Goal: Task Accomplishment & Management: Use online tool/utility

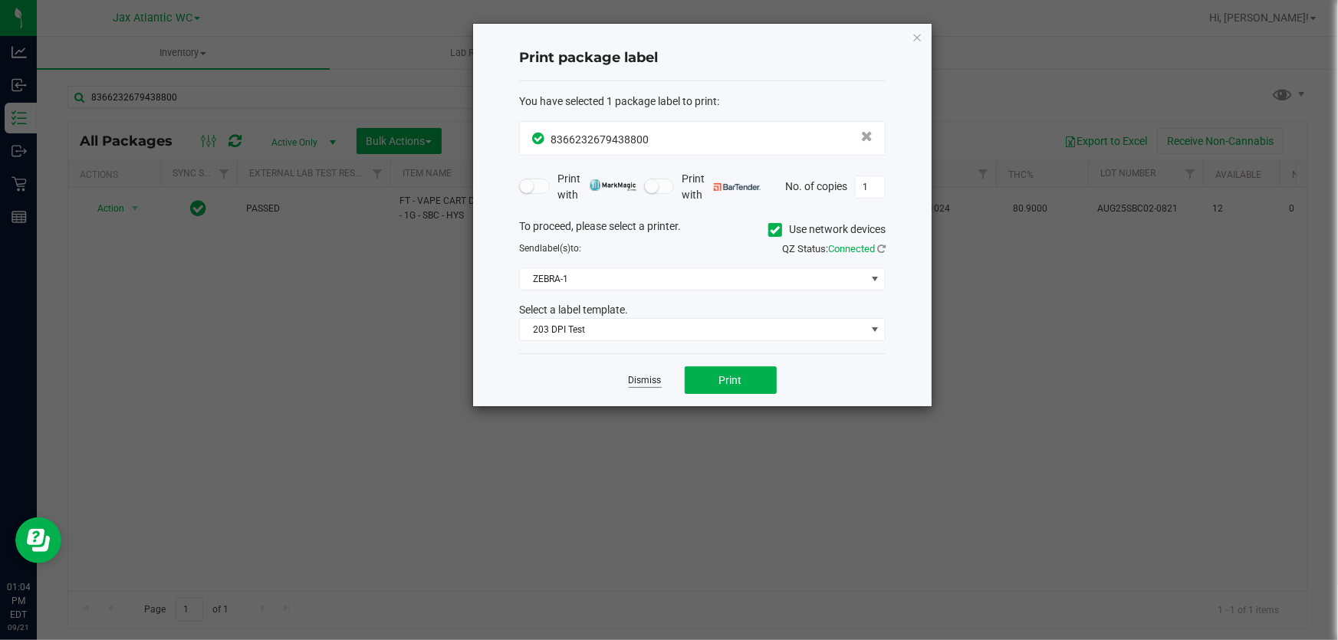
click at [630, 376] on link "Dismiss" at bounding box center [645, 380] width 33 height 13
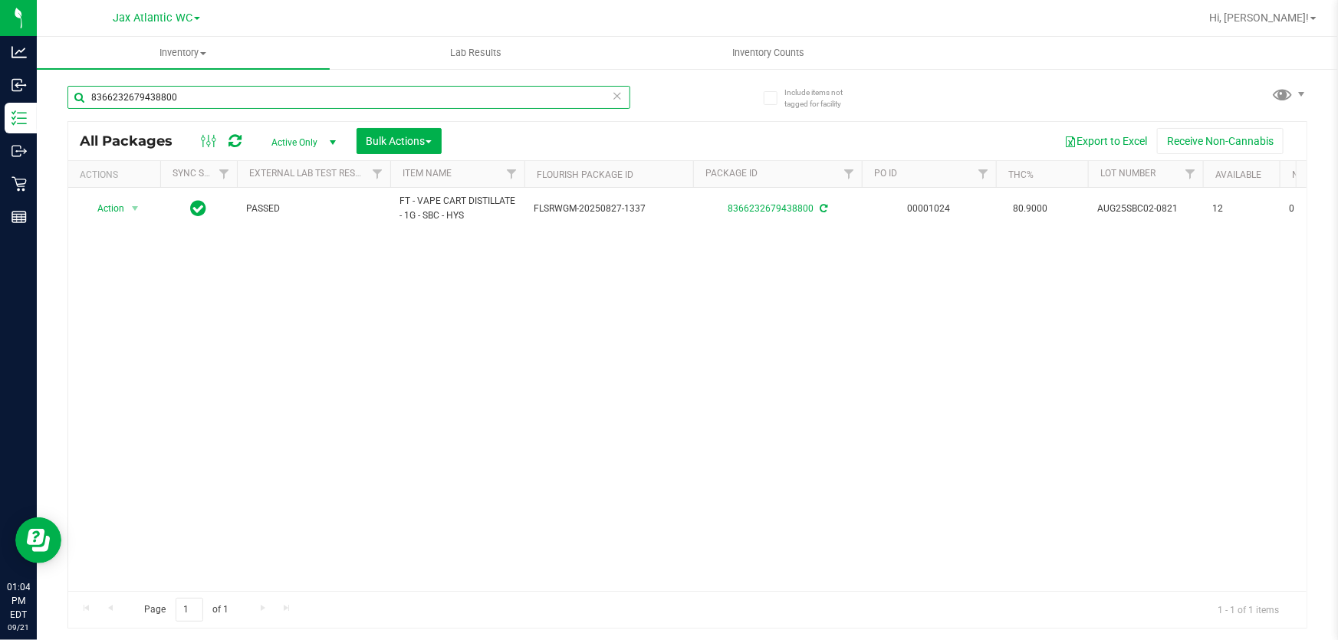
click at [251, 94] on input "8366232679438800" at bounding box center [348, 97] width 563 height 23
click at [250, 94] on input "8366232679438800" at bounding box center [348, 97] width 563 height 23
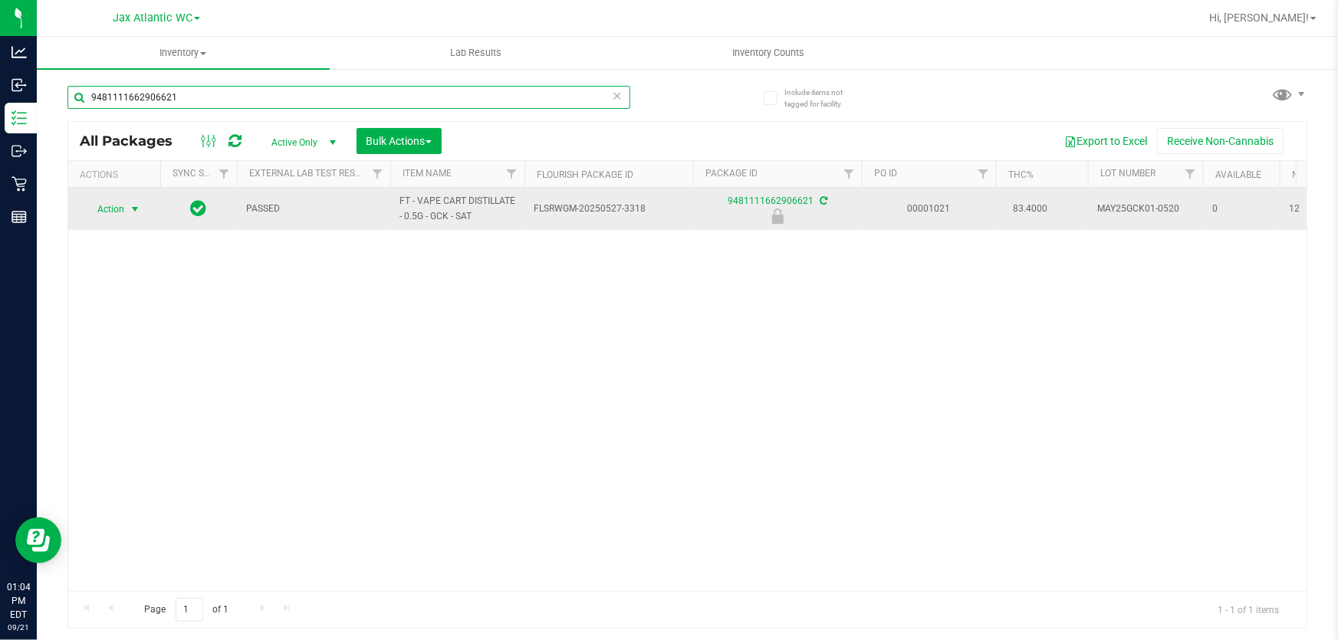
type input "9481111662906621"
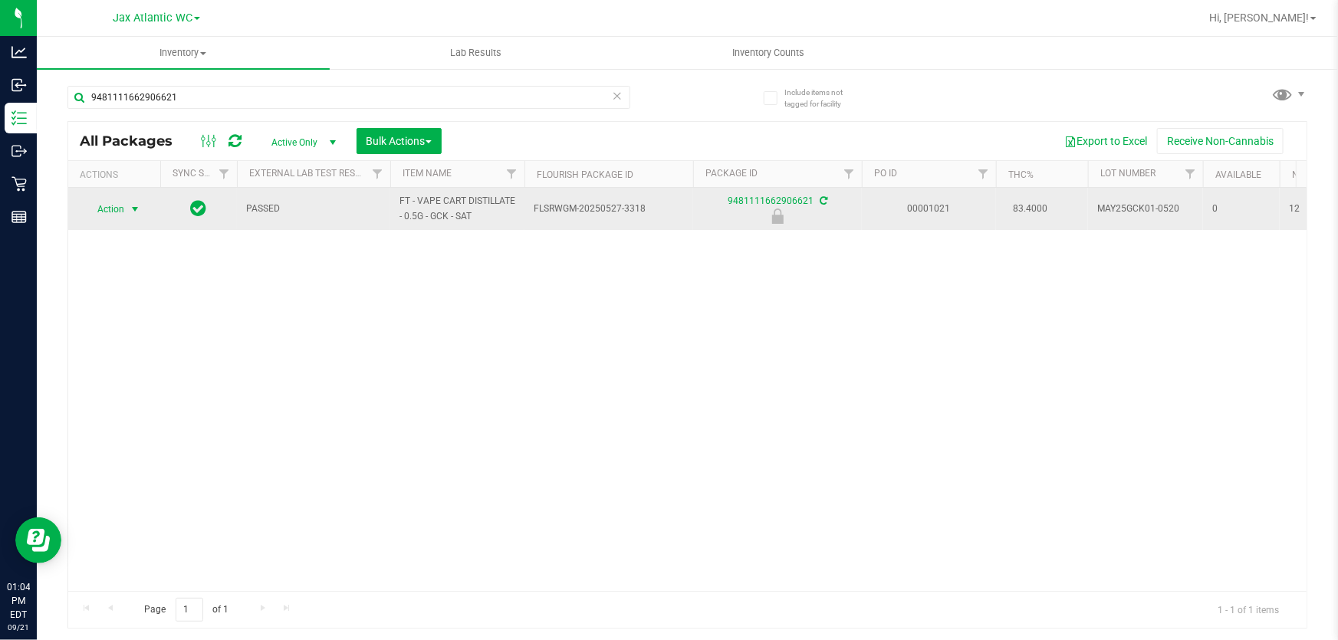
click at [111, 210] on span "Action" at bounding box center [104, 209] width 41 height 21
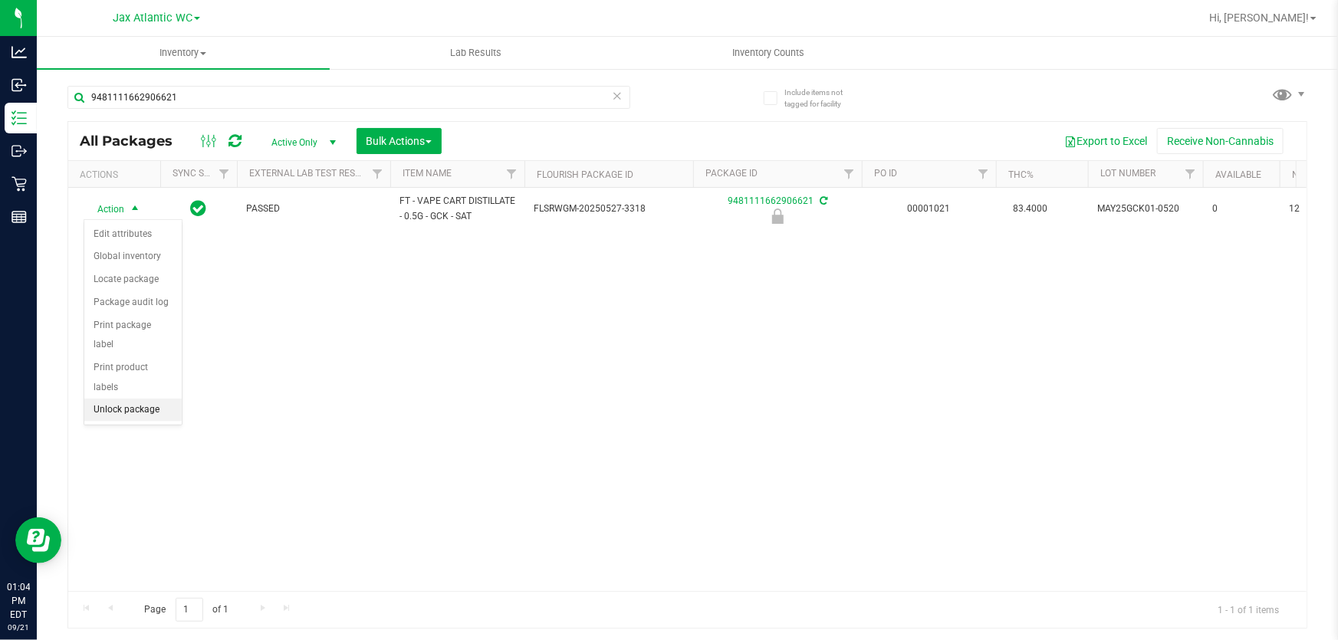
click at [135, 399] on li "Unlock package" at bounding box center [132, 410] width 97 height 23
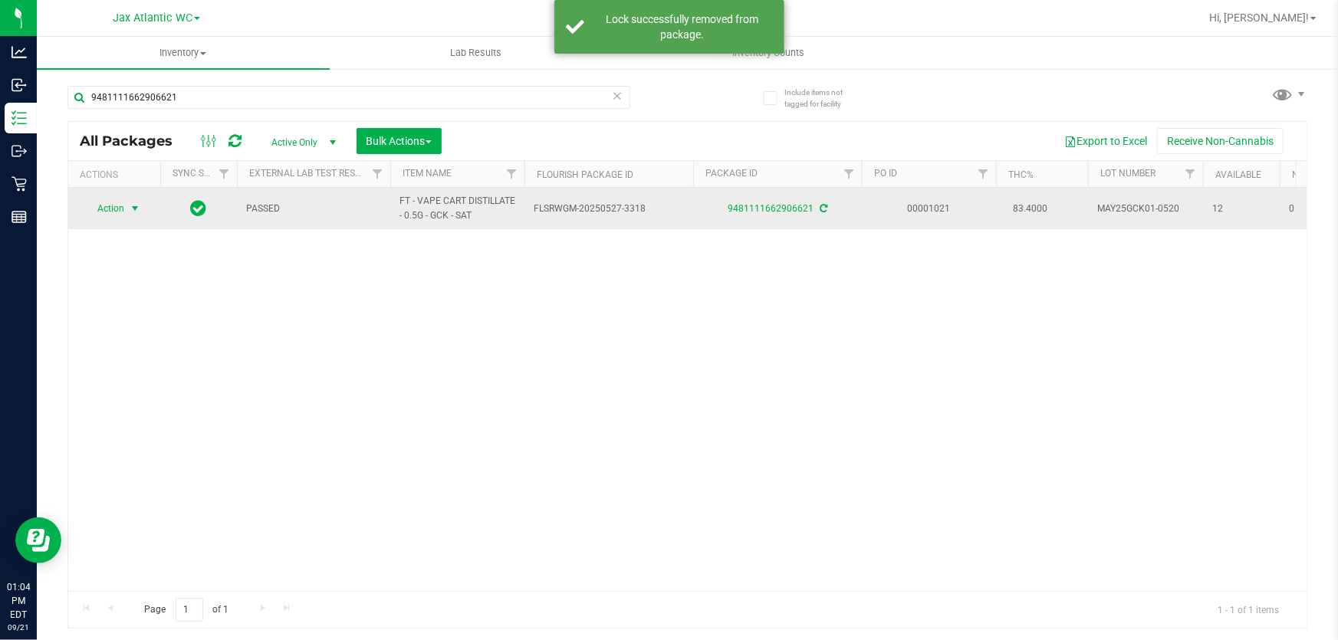
click at [111, 207] on span "Action" at bounding box center [104, 208] width 41 height 21
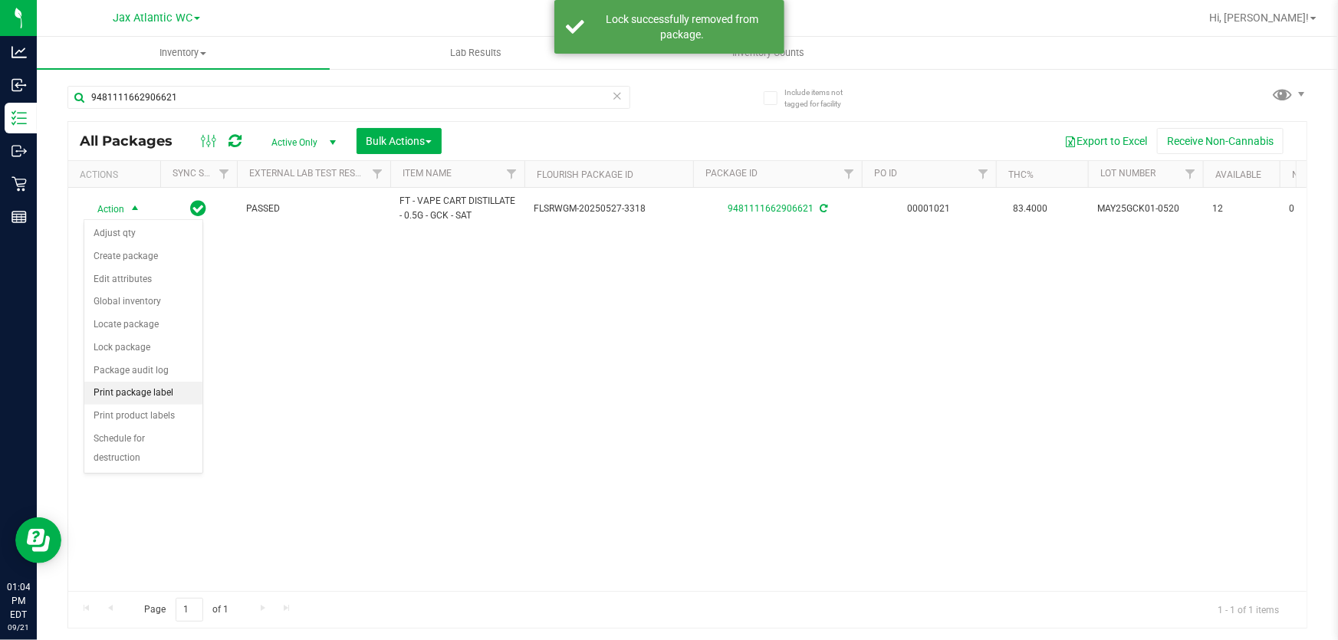
click at [125, 390] on li "Print package label" at bounding box center [143, 393] width 118 height 23
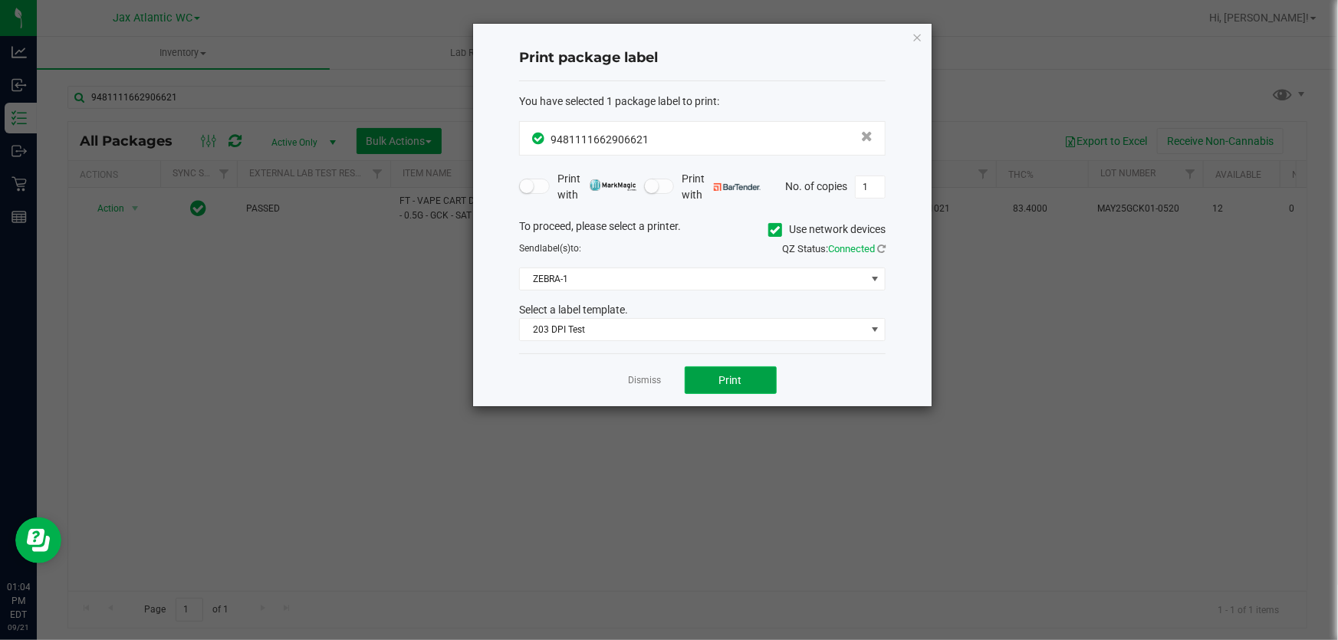
click at [704, 387] on button "Print" at bounding box center [731, 381] width 92 height 28
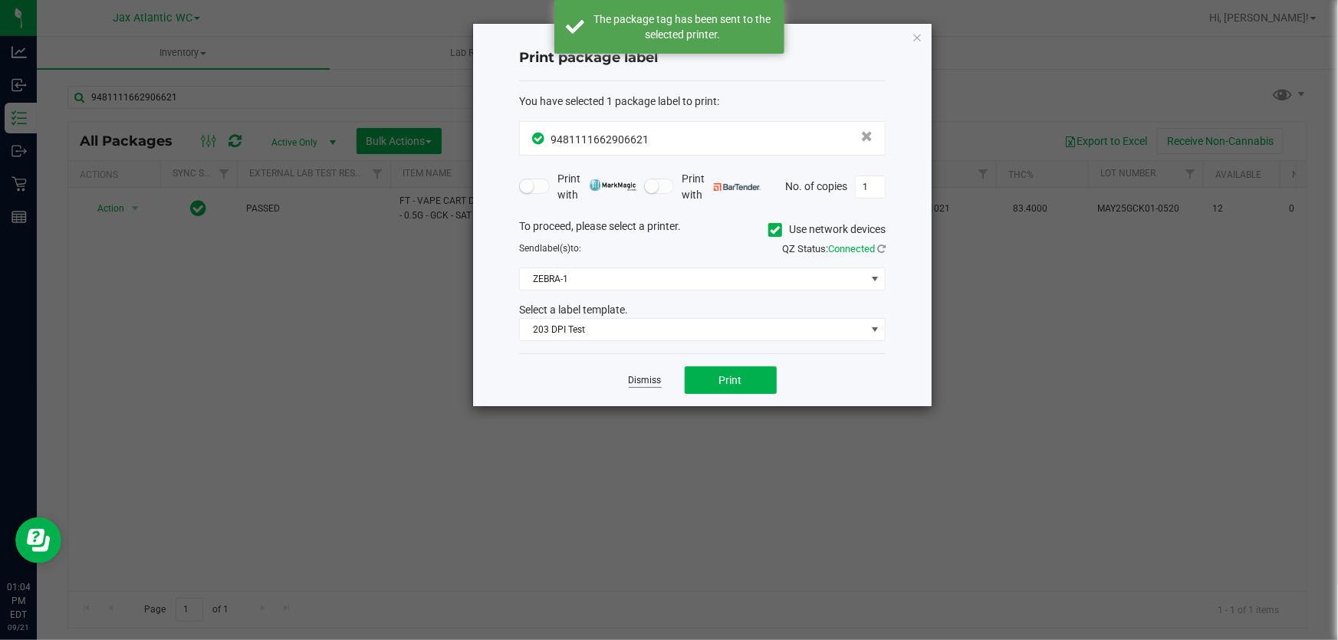
click at [639, 383] on link "Dismiss" at bounding box center [645, 380] width 33 height 13
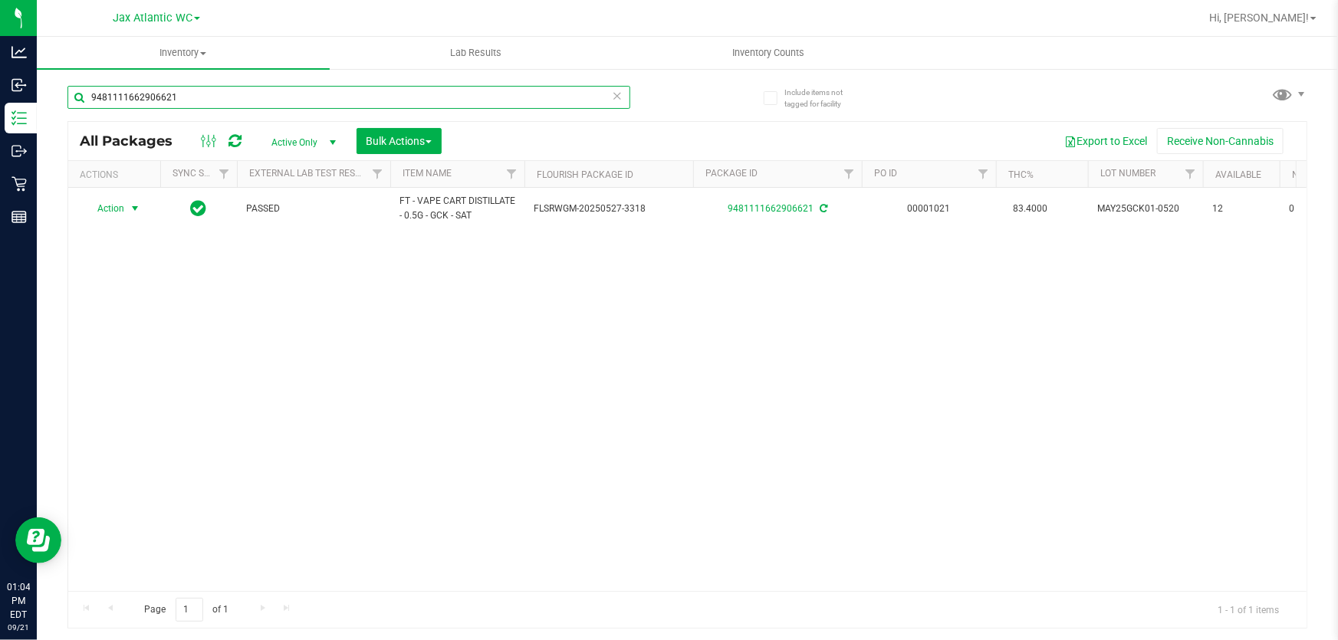
click at [317, 102] on input "9481111662906621" at bounding box center [348, 97] width 563 height 23
click at [316, 102] on input "9481111662906621" at bounding box center [348, 97] width 563 height 23
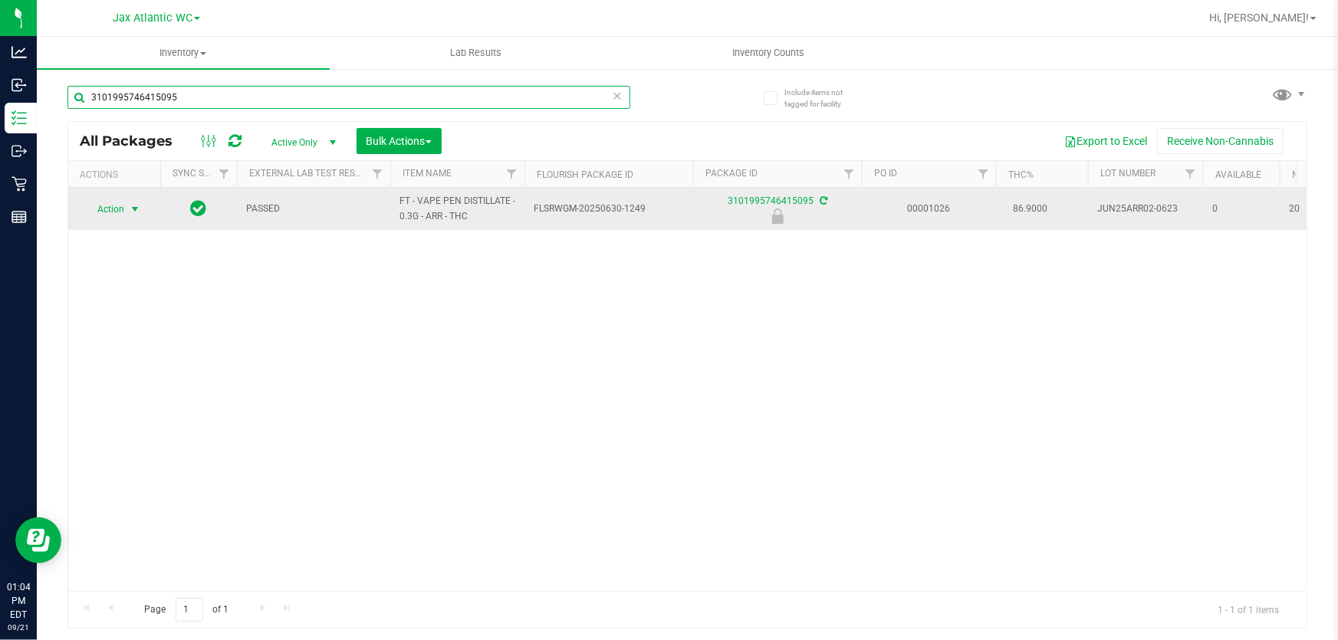
type input "3101995746415095"
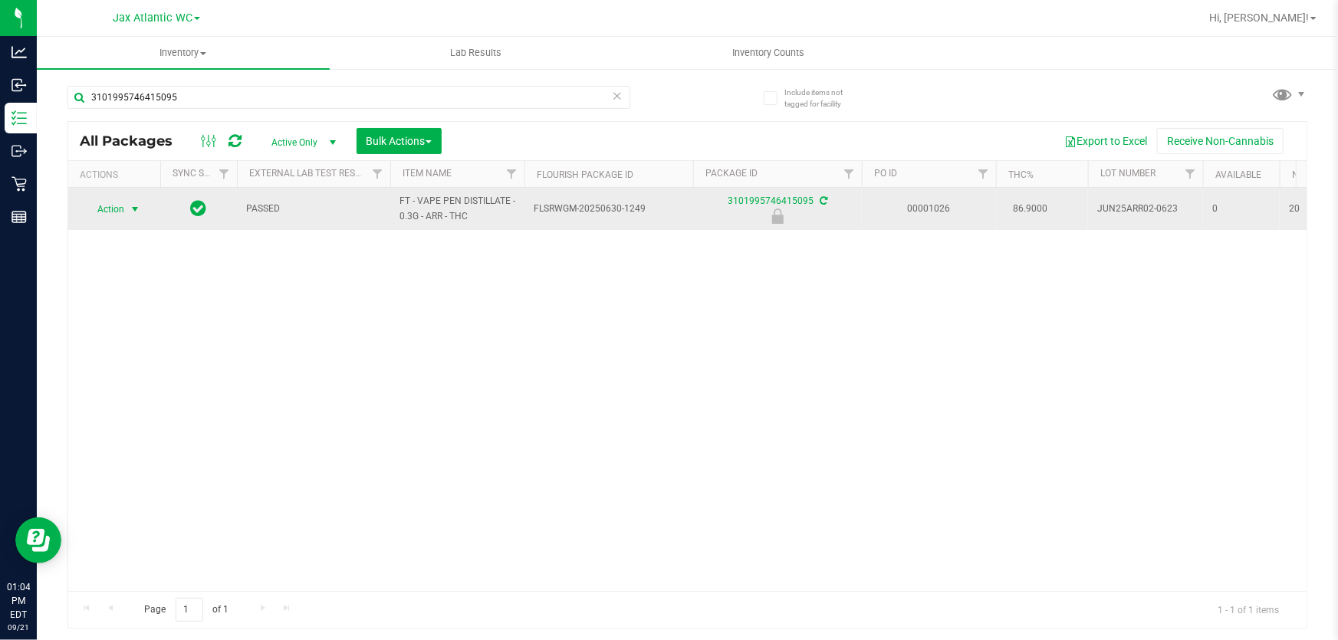
click at [115, 208] on span "Action" at bounding box center [104, 209] width 41 height 21
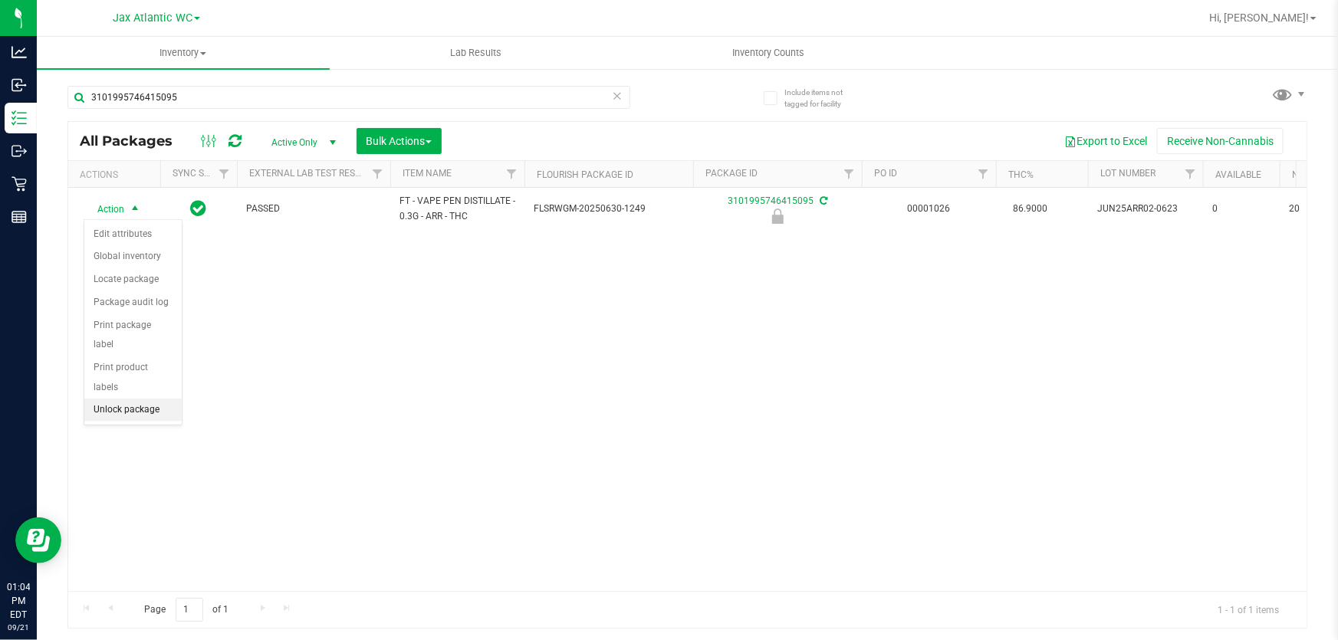
click at [146, 399] on li "Unlock package" at bounding box center [132, 410] width 97 height 23
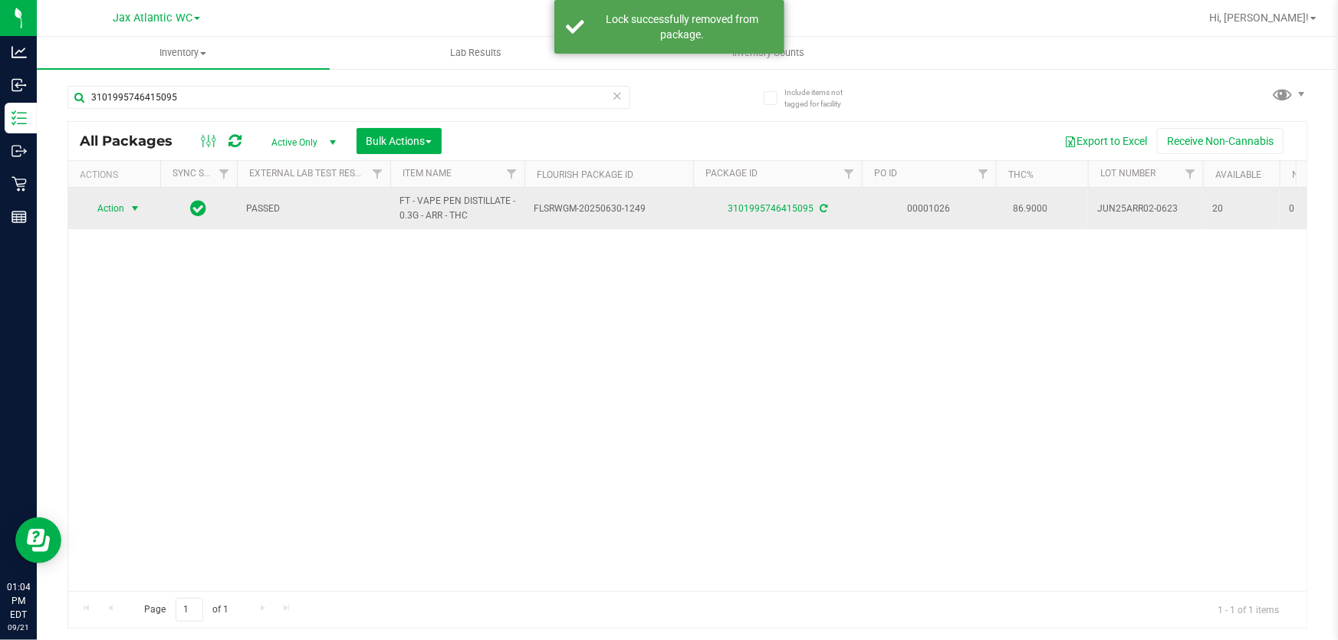
click at [110, 209] on span "Action" at bounding box center [104, 208] width 41 height 21
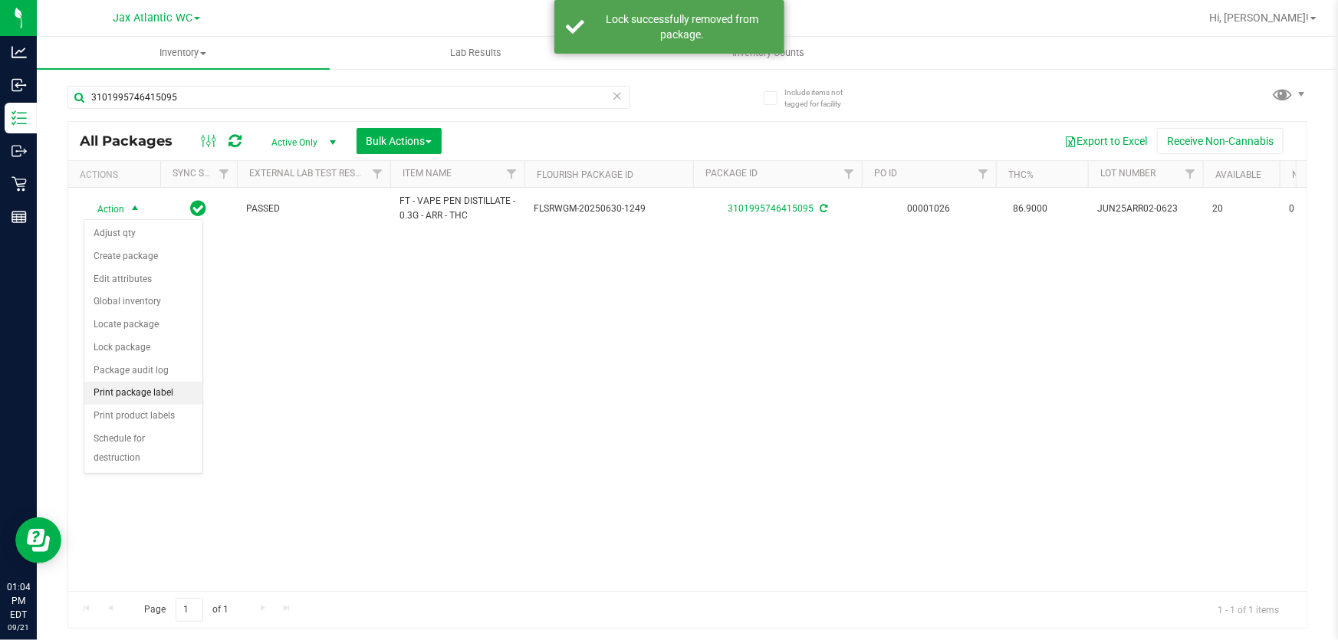
click at [160, 399] on li "Print package label" at bounding box center [143, 393] width 118 height 23
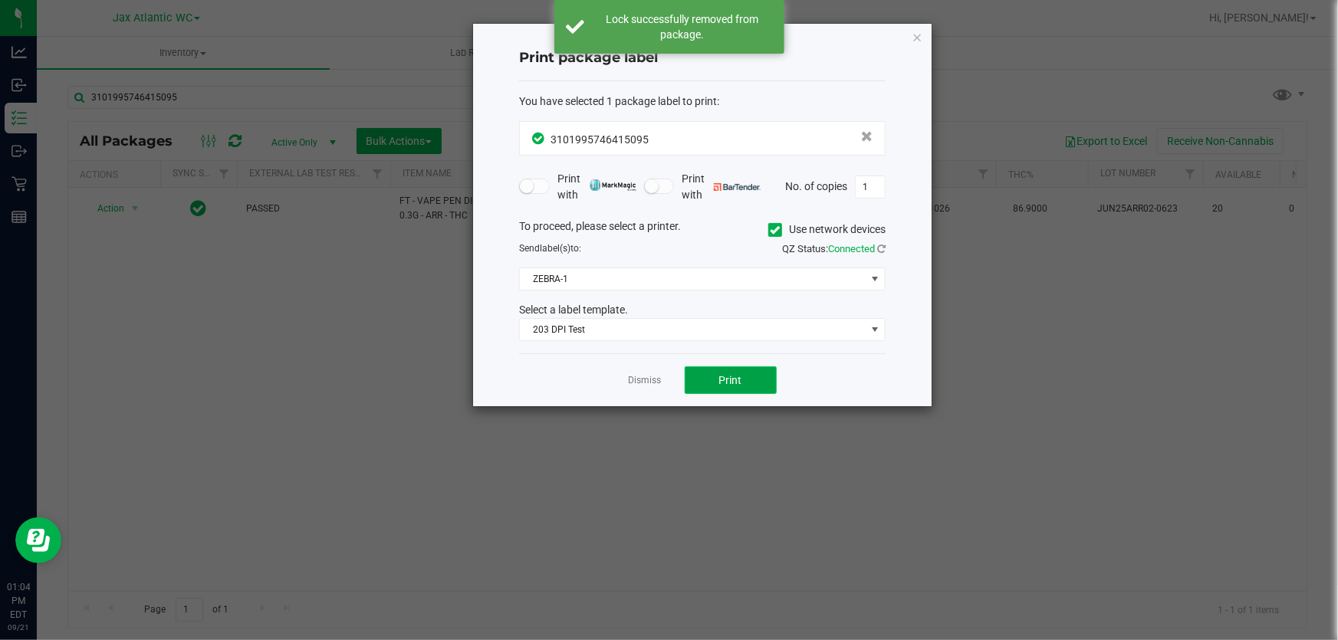
click at [712, 380] on button "Print" at bounding box center [731, 381] width 92 height 28
